Goal: Book appointment/travel/reservation

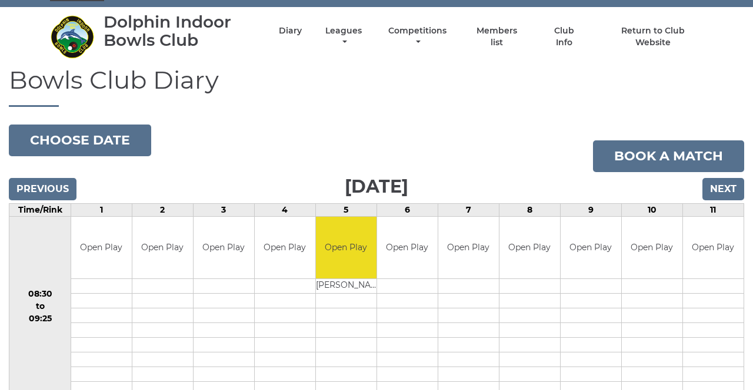
scroll to position [25, 0]
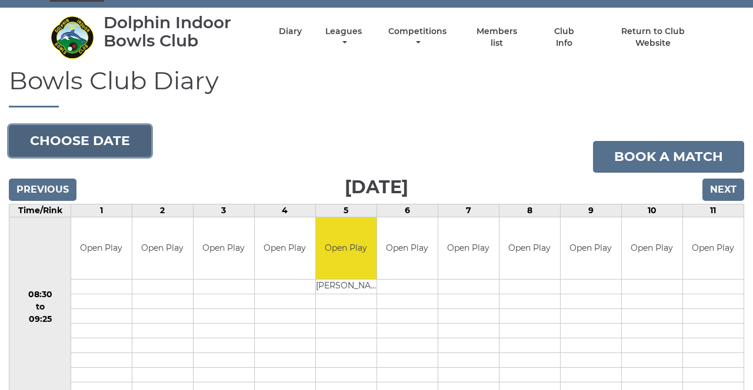
click at [121, 142] on button "Choose date" at bounding box center [80, 141] width 142 height 32
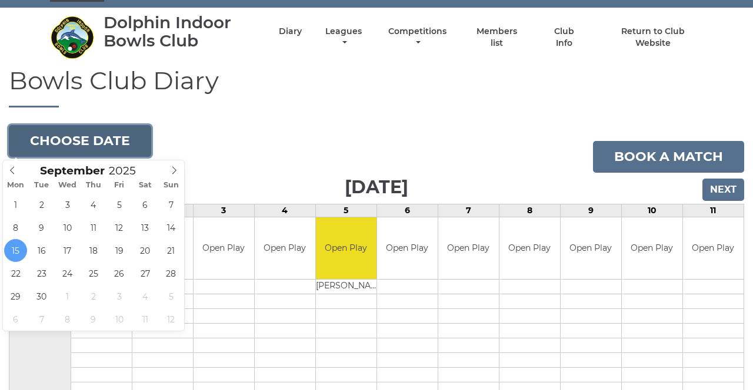
type input "[DATE]"
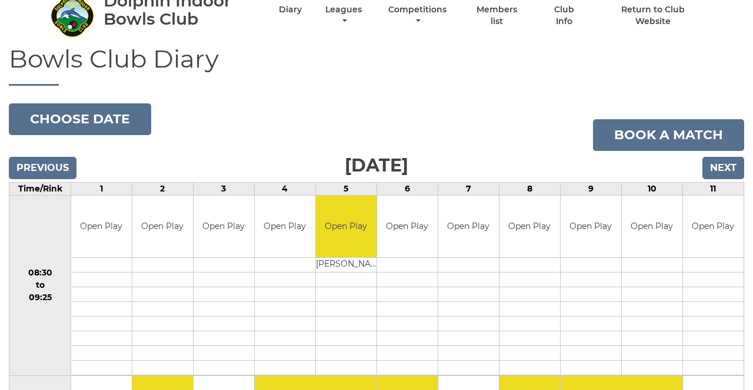
scroll to position [63, 0]
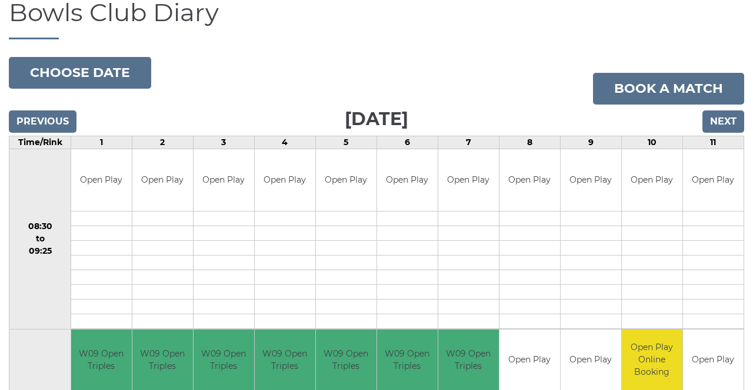
scroll to position [98, 0]
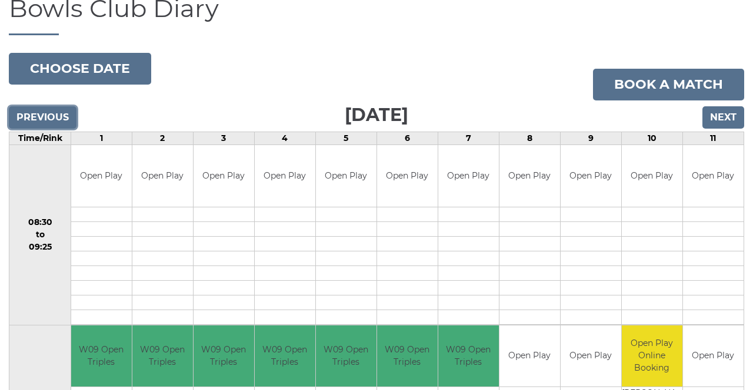
click at [47, 109] on input "Previous" at bounding box center [43, 117] width 68 height 22
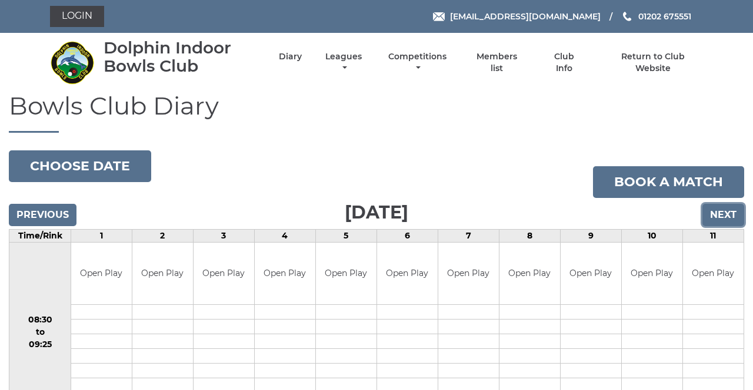
click at [732, 212] on input "Next" at bounding box center [723, 215] width 42 height 22
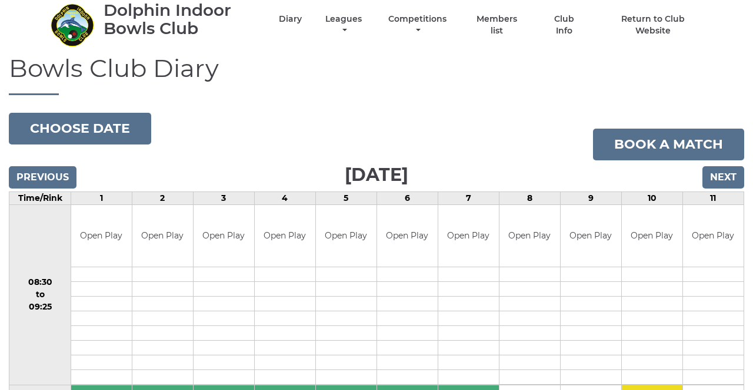
scroll to position [38, 0]
click at [734, 171] on input "Next" at bounding box center [723, 177] width 42 height 22
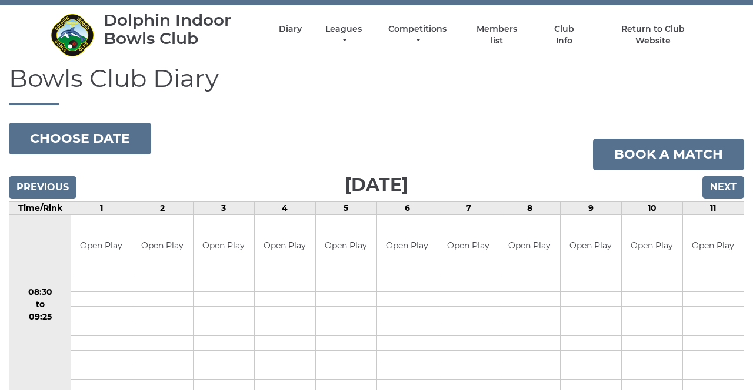
scroll to position [27, 0]
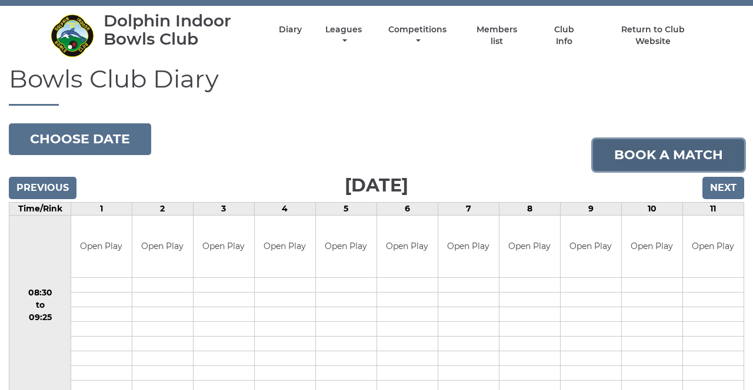
click at [690, 153] on link "Book a match" at bounding box center [668, 155] width 151 height 32
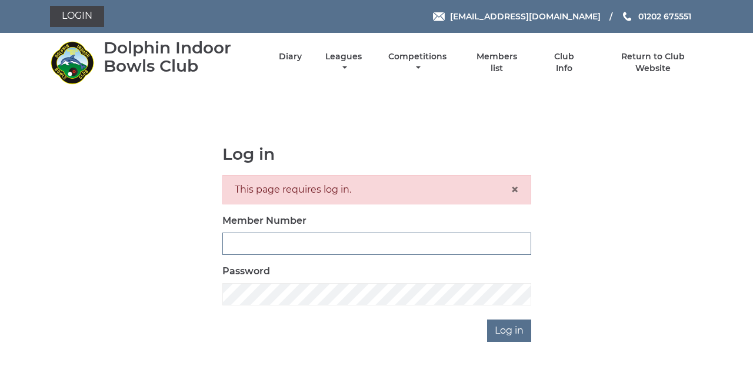
click at [366, 243] on input "Member Number" at bounding box center [376, 244] width 309 height 22
type input "4080"
click at [487, 320] on input "Log in" at bounding box center [509, 331] width 44 height 22
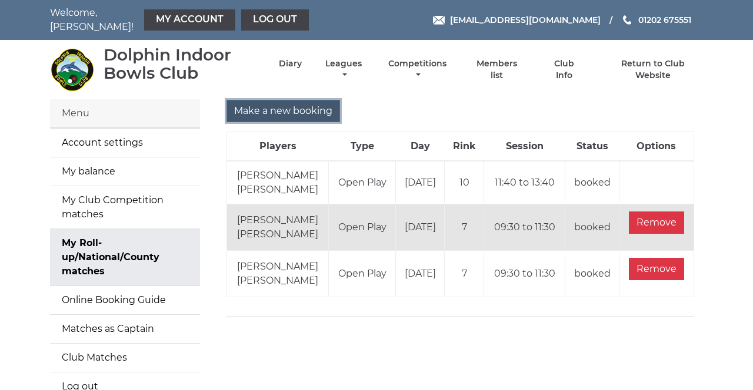
click at [315, 112] on input "Make a new booking" at bounding box center [282, 111] width 113 height 22
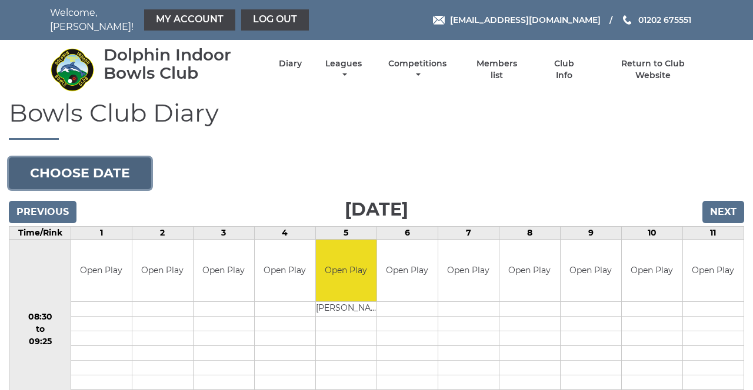
click at [127, 165] on button "Choose date" at bounding box center [80, 174] width 142 height 32
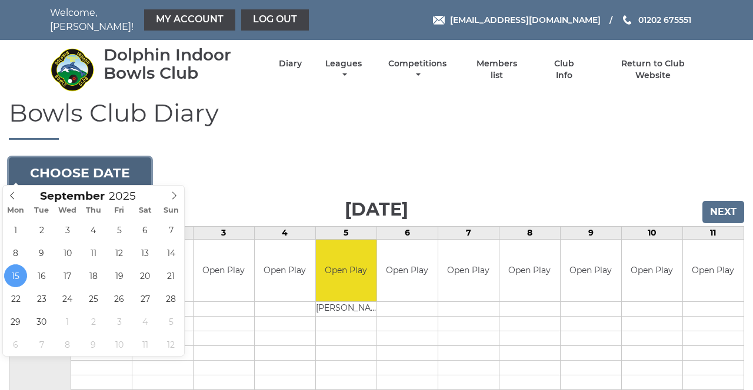
type input "2025-09-25"
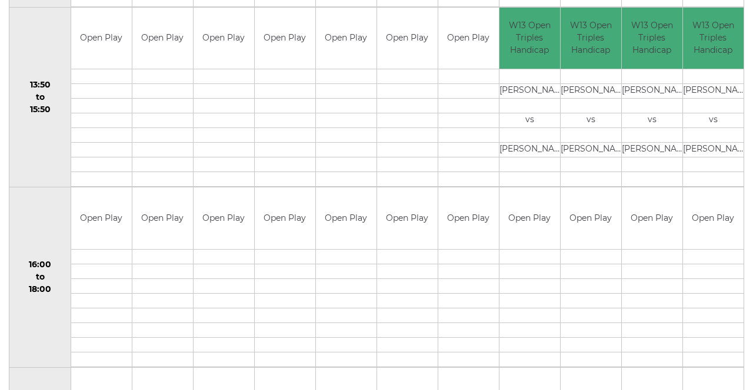
scroll to position [775, 0]
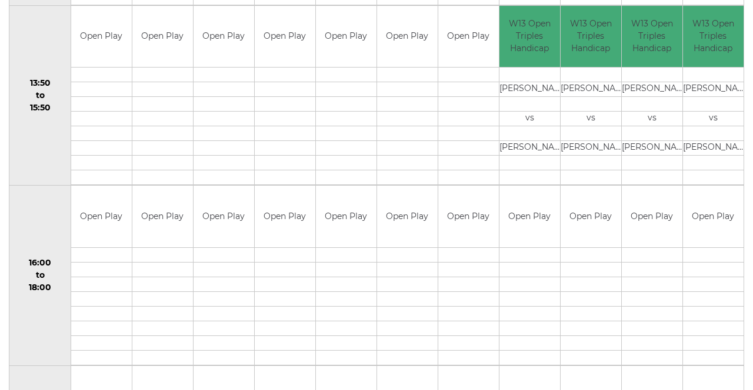
click at [0, 0] on div "Book slot" at bounding box center [0, 0] width 0 height 0
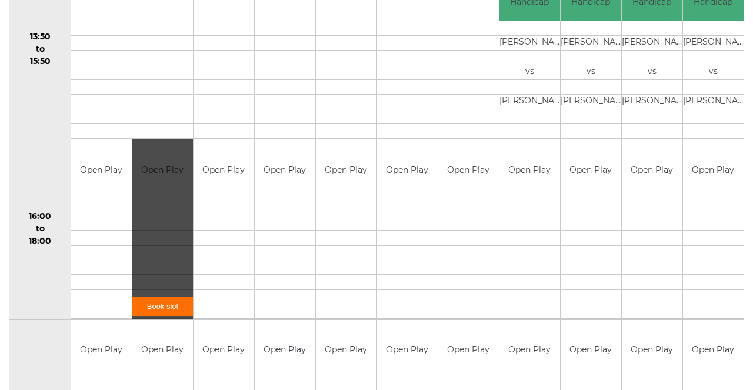
scroll to position [822, 0]
click at [171, 299] on link "Book slot" at bounding box center [162, 305] width 61 height 19
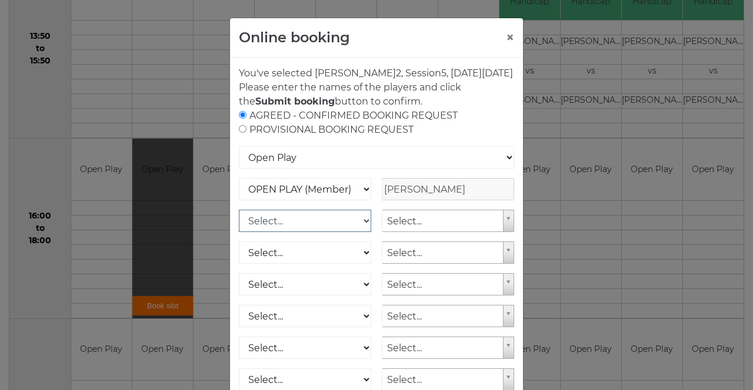
click at [351, 232] on select "Select... OPEN PLAY (Member) OPEN PLAY (Visitor) SPOONS (Member) SPOONS (Visito…" at bounding box center [305, 221] width 132 height 22
select select "1_12"
click at [239, 223] on select "Select... OPEN PLAY (Member) OPEN PLAY (Visitor) SPOONS (Member) SPOONS (Visito…" at bounding box center [305, 221] width 132 height 22
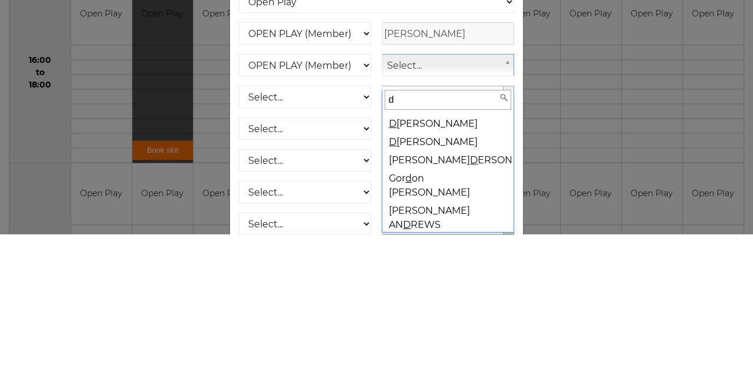
scroll to position [0, 0]
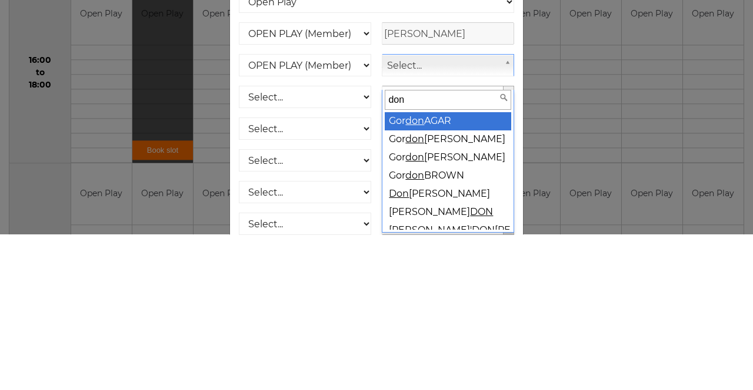
type input "donn"
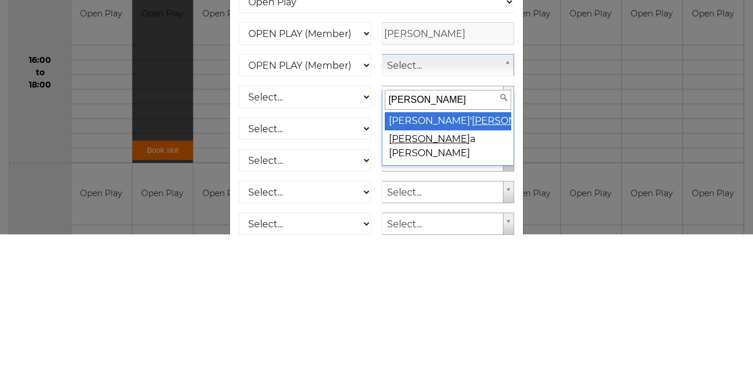
select select "2092"
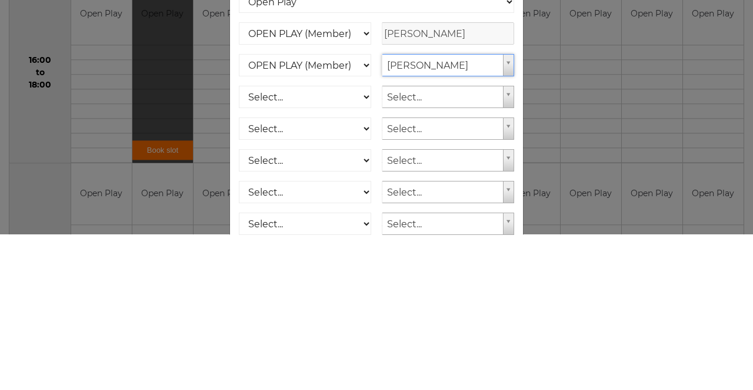
click at [629, 228] on div "Online booking × You've selected Rink 2 , Session 5 , on Thursday 25th of Septe…" at bounding box center [376, 195] width 753 height 390
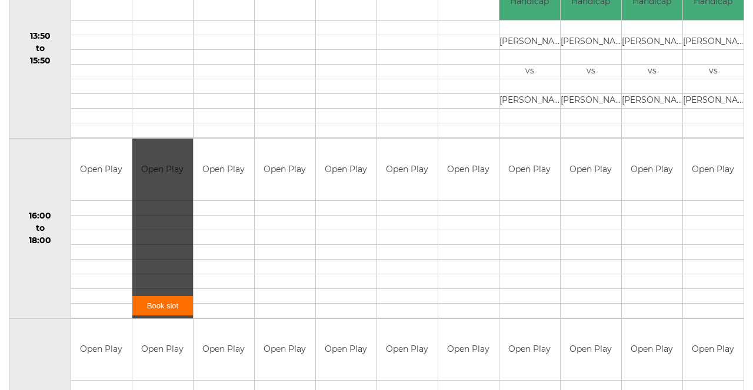
click at [163, 296] on link "Book slot" at bounding box center [162, 305] width 61 height 19
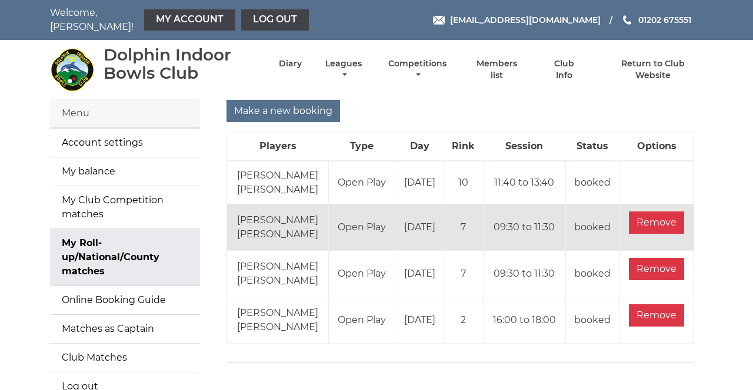
click at [182, 16] on link "My Account" at bounding box center [189, 19] width 91 height 21
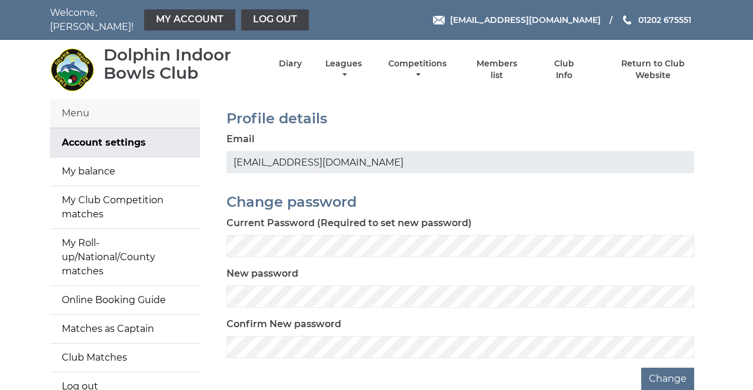
click at [146, 163] on link "My balance" at bounding box center [125, 172] width 150 height 28
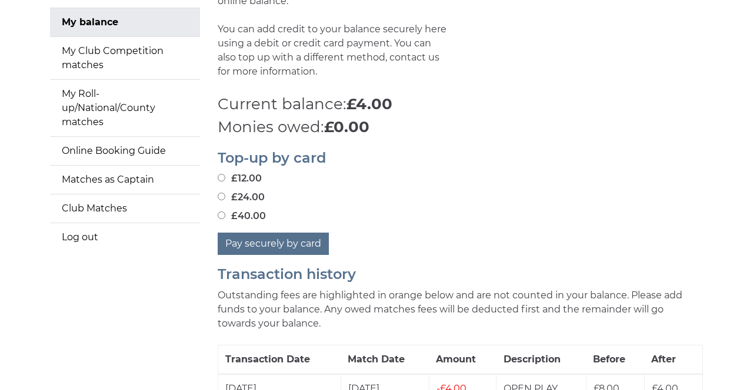
scroll to position [149, 0]
click at [221, 195] on input "£24.00" at bounding box center [222, 197] width 8 height 8
radio input "true"
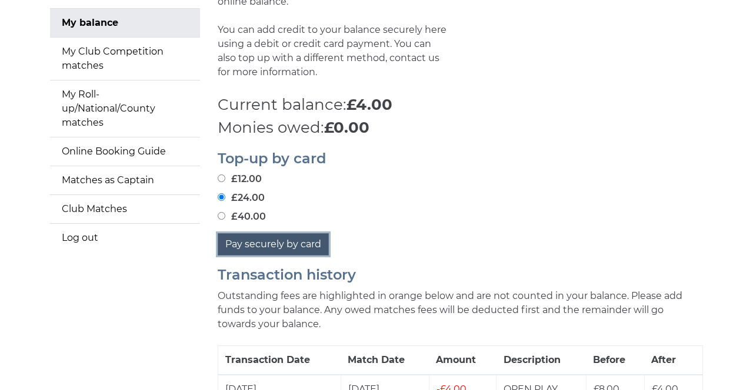
click at [303, 243] on button "Pay securely by card" at bounding box center [273, 244] width 111 height 22
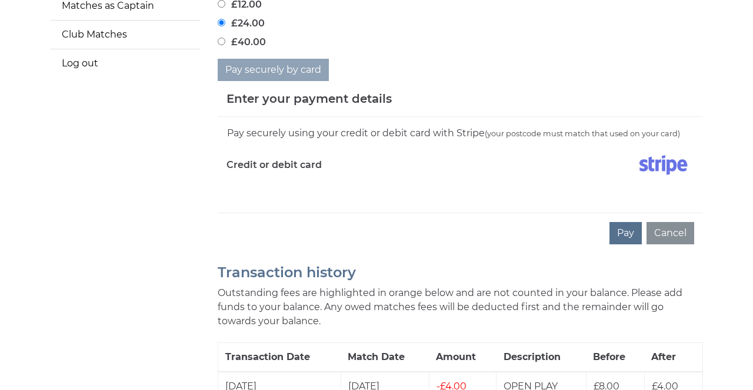
scroll to position [346, 0]
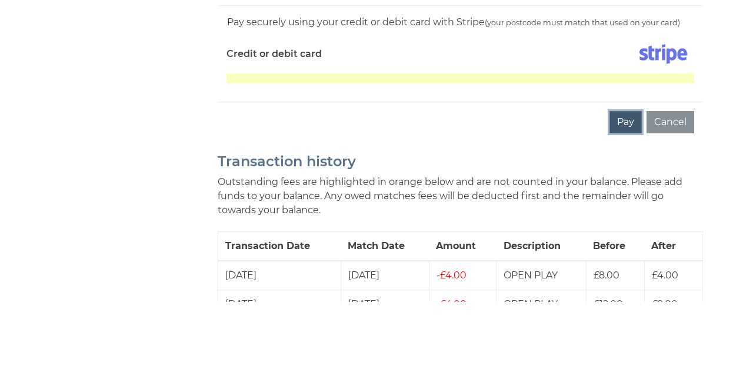
click at [627, 211] on button "Pay" at bounding box center [625, 211] width 32 height 22
